Goal: Transaction & Acquisition: Obtain resource

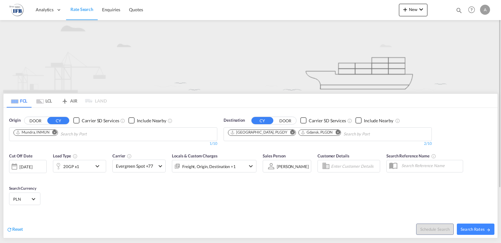
click at [53, 131] on button "Remove" at bounding box center [52, 133] width 9 height 6
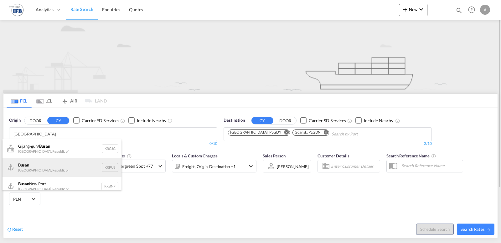
type input "[GEOGRAPHIC_DATA]"
click at [42, 166] on div "Busan Korea, Republic of KRPUS" at bounding box center [62, 167] width 119 height 19
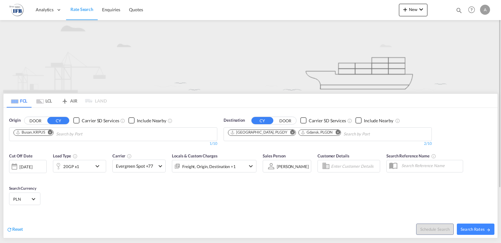
click at [101, 168] on md-icon "icon-chevron-down" at bounding box center [99, 166] width 11 height 8
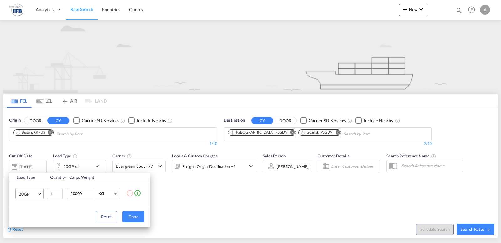
click at [38, 196] on md-select-value "20GP" at bounding box center [30, 193] width 25 height 11
click at [32, 197] on md-option "40HC" at bounding box center [35, 197] width 43 height 15
click at [135, 216] on button "Done" at bounding box center [134, 216] width 22 height 11
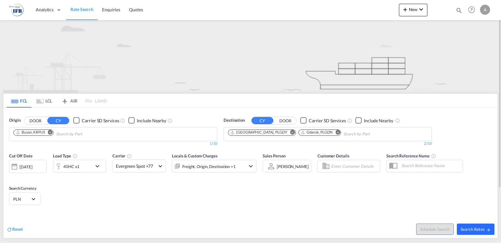
click at [479, 229] on span "Search Rates" at bounding box center [476, 229] width 30 height 5
type input "KRPUS to PLGDY,PLGDN / [DATE]"
